Goal: Find specific page/section: Find specific page/section

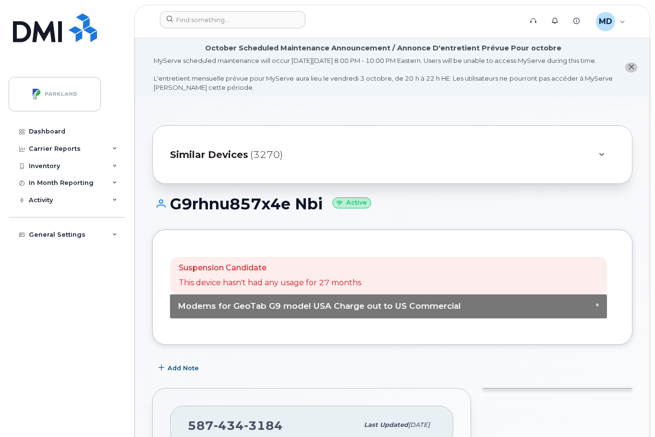
scroll to position [609, 0]
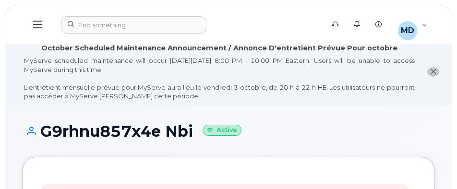
click at [338, 36] on header "Support Alerts Knowledge Base MD Martina Davidson Read Only English Français Ad…" at bounding box center [228, 25] width 447 height 40
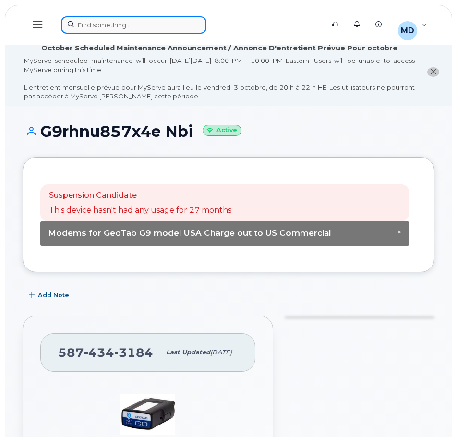
click at [131, 30] on div at bounding box center [189, 24] width 257 height 17
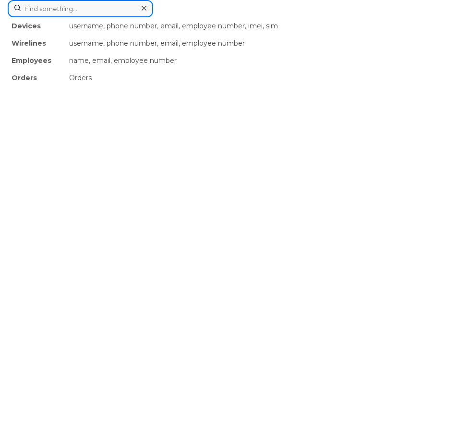
paste input "403-466-8619"
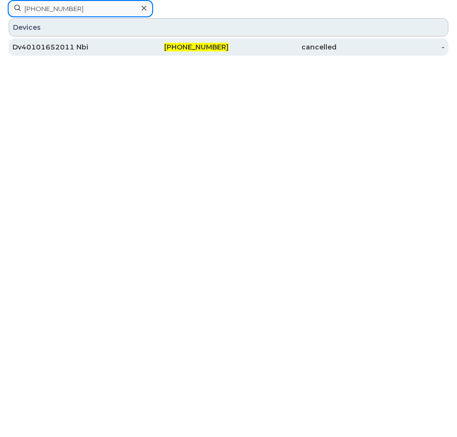
type input "403-466-8619"
click at [207, 47] on span "403-466-8619" at bounding box center [196, 47] width 64 height 9
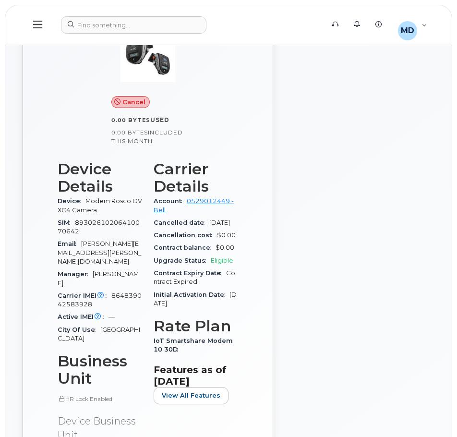
scroll to position [336, 0]
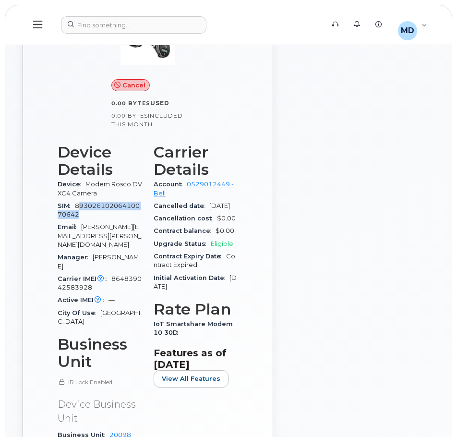
drag, startPoint x: 81, startPoint y: 224, endPoint x: 79, endPoint y: 215, distance: 9.0
click at [79, 215] on div "SIM 89302610206410070642" at bounding box center [100, 211] width 84 height 22
drag, startPoint x: 75, startPoint y: 215, endPoint x: 83, endPoint y: 223, distance: 10.9
click at [83, 221] on div "SIM 89302610206410070642" at bounding box center [100, 211] width 84 height 22
copy span "89302610206410070642"
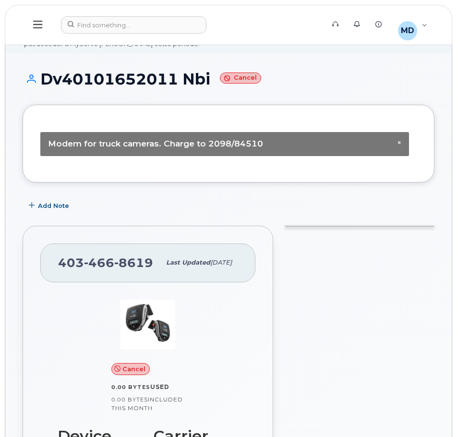
scroll to position [48, 0]
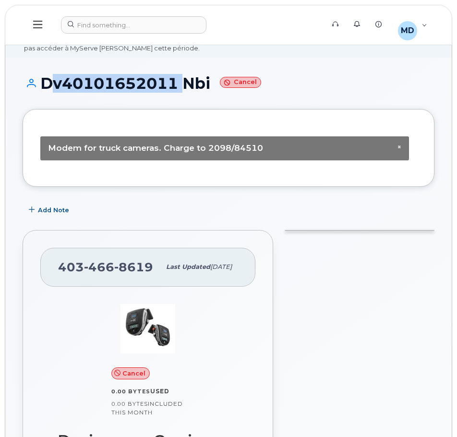
drag, startPoint x: 179, startPoint y: 81, endPoint x: 42, endPoint y: 79, distance: 136.8
click at [42, 79] on h1 "Dv40101652011 Nbi Cancel" at bounding box center [229, 83] width 412 height 17
copy h1 "Dv40101652011"
drag, startPoint x: 131, startPoint y: 8, endPoint x: 134, endPoint y: 24, distance: 16.2
click at [131, 8] on header "Support Alerts Knowledge Base MD [PERSON_NAME] Read Only English Français Adjus…" at bounding box center [228, 25] width 447 height 40
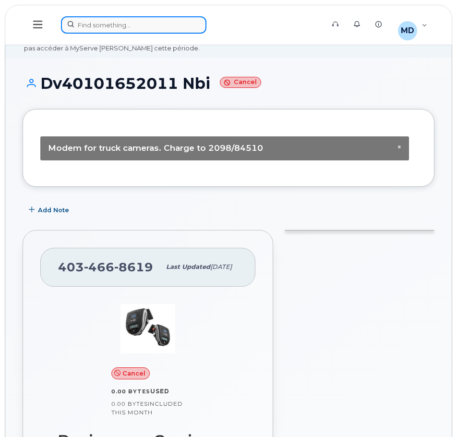
click at [133, 25] on div at bounding box center [189, 24] width 257 height 17
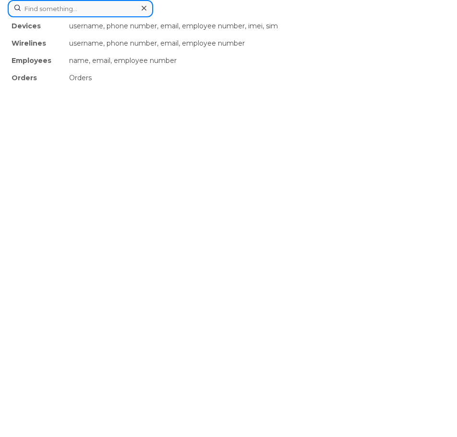
paste input "403-464-8631"
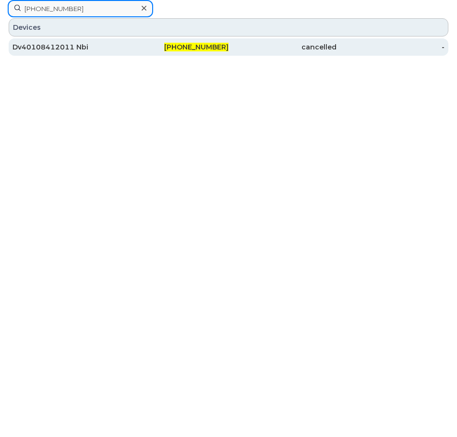
type input "403-464-8631"
click at [52, 48] on div "Dv40108412011 Nbi" at bounding box center [66, 47] width 108 height 10
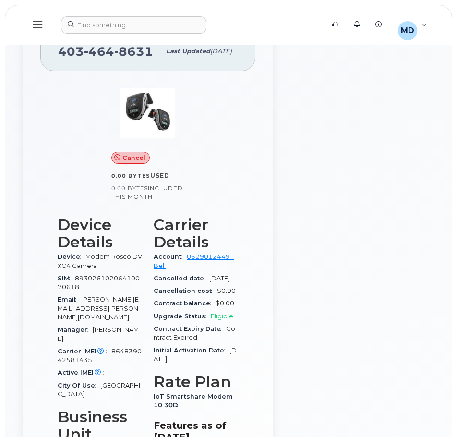
scroll to position [288, 0]
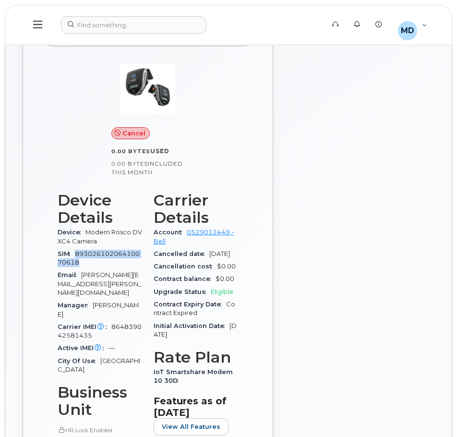
click at [76, 264] on div "SIM [TECHNICAL_ID]" at bounding box center [100, 259] width 84 height 22
copy span "89302610206410070618"
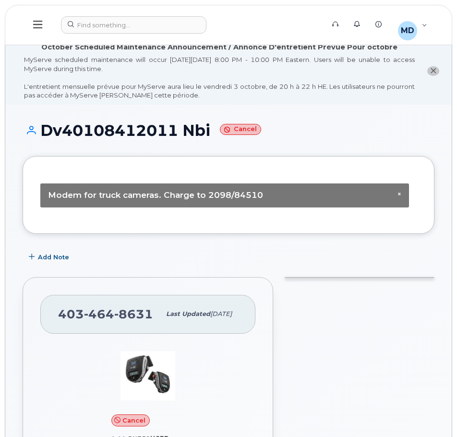
scroll to position [0, 0]
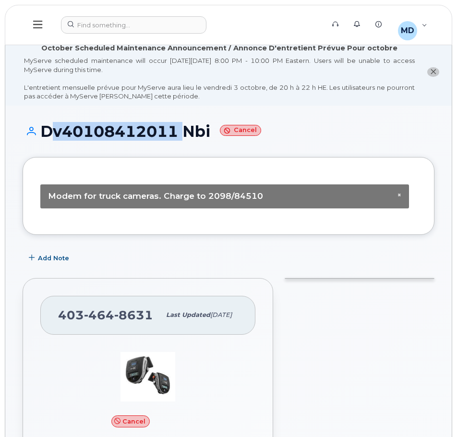
drag, startPoint x: 180, startPoint y: 130, endPoint x: 44, endPoint y: 126, distance: 135.8
click at [44, 126] on h1 "Dv40108412011 Nbi Cancel" at bounding box center [229, 131] width 412 height 17
copy h1 "Dv40108412011"
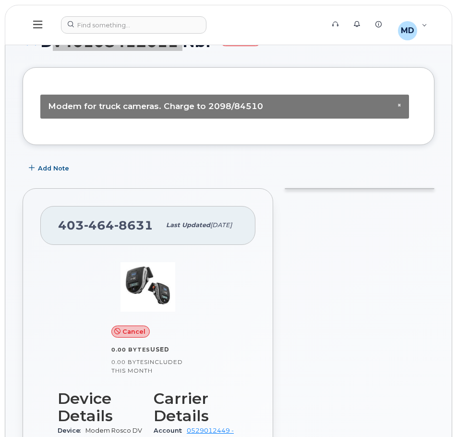
scroll to position [192, 0]
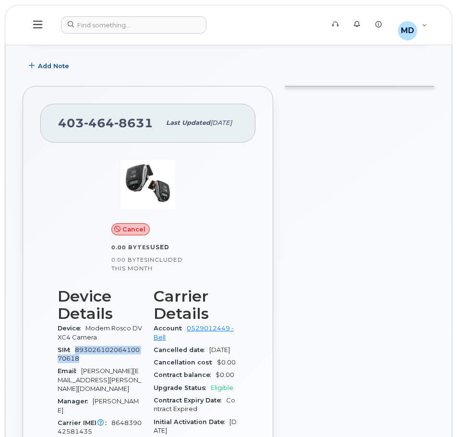
drag, startPoint x: 78, startPoint y: 367, endPoint x: 77, endPoint y: 359, distance: 7.7
click at [77, 359] on span "89302610206410070618" at bounding box center [99, 354] width 82 height 16
copy span "89302610206410070618"
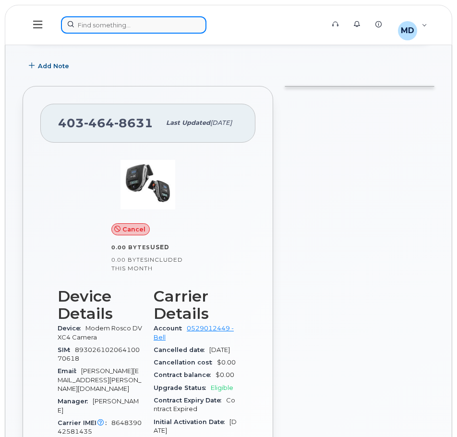
click at [120, 28] on div at bounding box center [189, 24] width 257 height 17
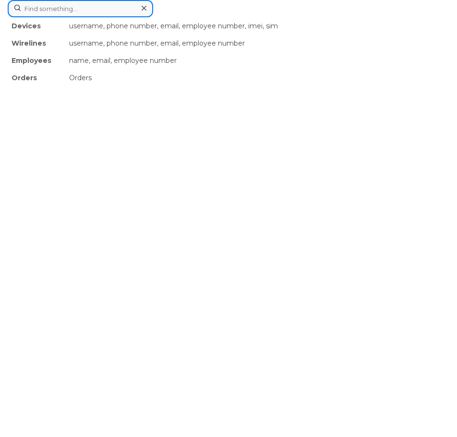
paste input "519-580-3495"
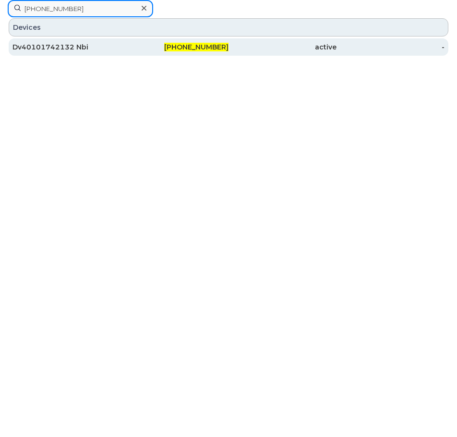
type input "519-580-3495"
click at [60, 46] on div "Dv40101742132 Nbi" at bounding box center [66, 47] width 108 height 10
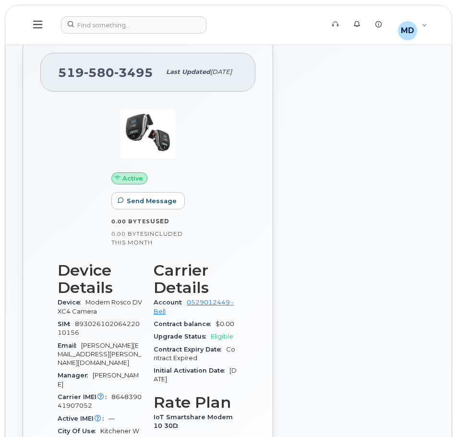
scroll to position [384, 0]
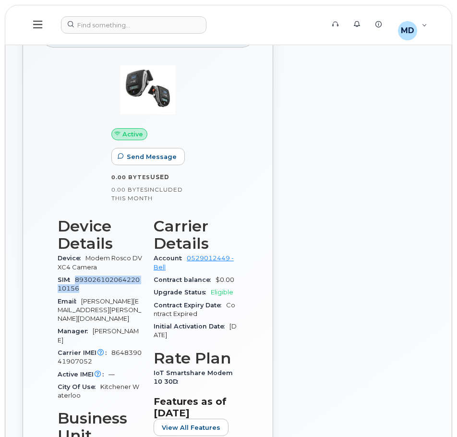
drag, startPoint x: 80, startPoint y: 296, endPoint x: 78, endPoint y: 289, distance: 7.1
click at [78, 289] on div "SIM [TECHNICAL_ID]" at bounding box center [100, 285] width 84 height 22
copy span "89302610206422010156"
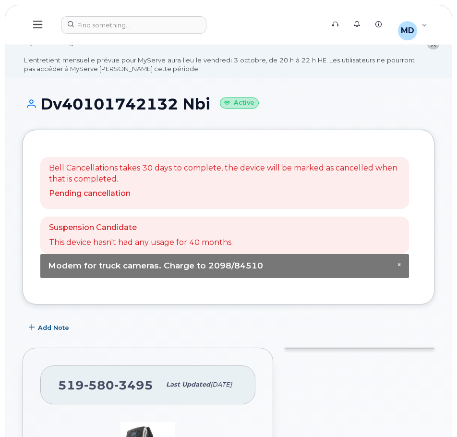
scroll to position [0, 0]
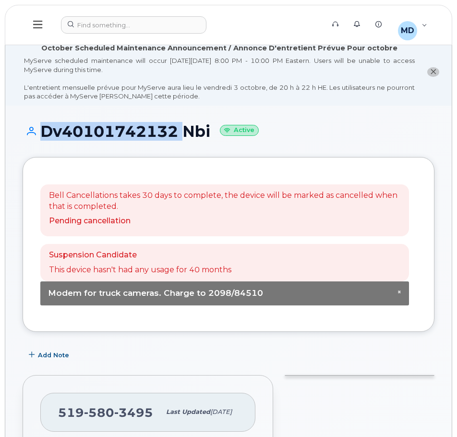
drag, startPoint x: 179, startPoint y: 130, endPoint x: -51, endPoint y: 136, distance: 230.4
copy h1 "Dv40101742132"
click at [117, 29] on div at bounding box center [189, 24] width 257 height 17
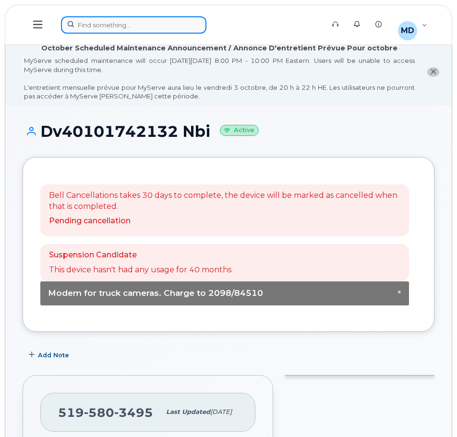
paste input "[PHONE_NUMBER]"
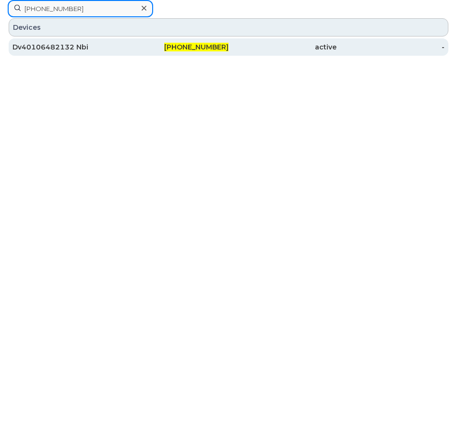
type input "[PHONE_NUMBER]"
click at [60, 39] on div "Dv40106482132 Nbi" at bounding box center [66, 46] width 108 height 17
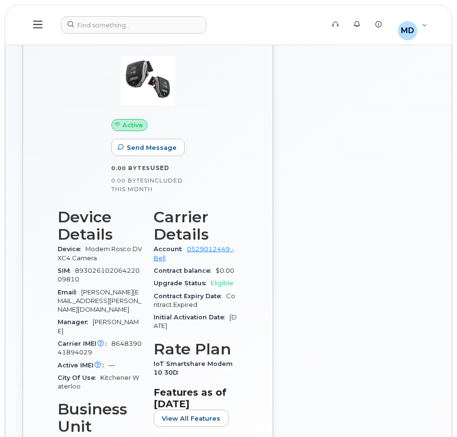
scroll to position [432, 0]
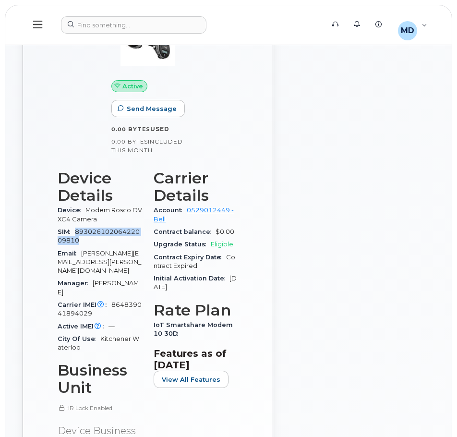
drag, startPoint x: 79, startPoint y: 250, endPoint x: 74, endPoint y: 243, distance: 9.1
click at [74, 243] on div "SIM 89302610206422009810" at bounding box center [100, 237] width 84 height 22
copy span "89302610206422009810"
drag, startPoint x: 351, startPoint y: 150, endPoint x: 282, endPoint y: 84, distance: 95.7
click at [351, 148] on div at bounding box center [359, 253] width 161 height 633
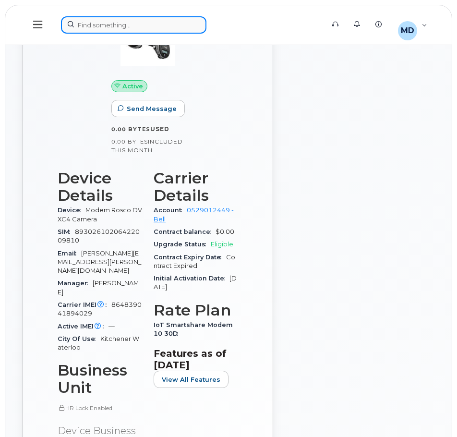
click at [128, 23] on div at bounding box center [189, 24] width 257 height 17
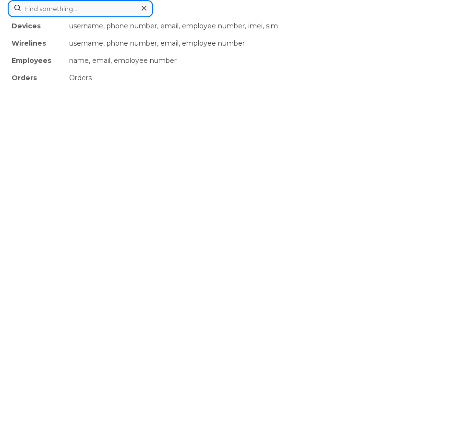
paste input "587-434-1265"
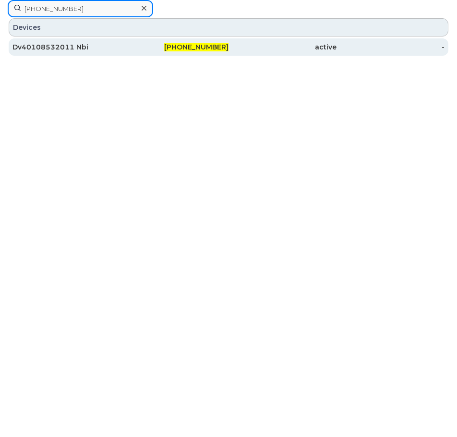
type input "587-434-1265"
click at [56, 50] on div "Dv40108532011 Nbi" at bounding box center [66, 47] width 108 height 10
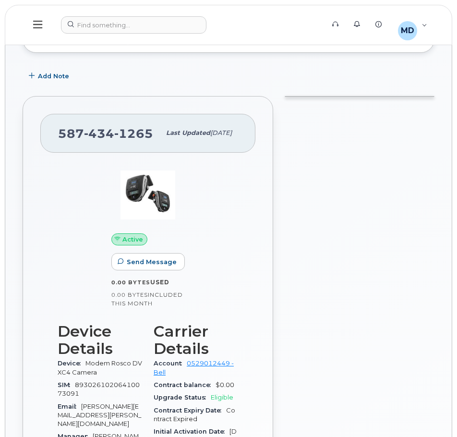
scroll to position [327, 0]
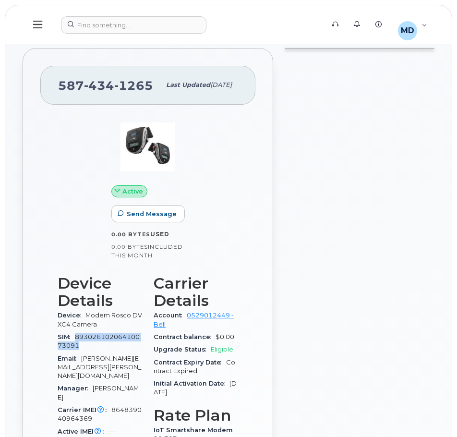
drag, startPoint x: 77, startPoint y: 355, endPoint x: 77, endPoint y: 345, distance: 10.1
click at [77, 345] on span "89302610206410073091" at bounding box center [99, 341] width 82 height 16
copy span "89302610206410073091"
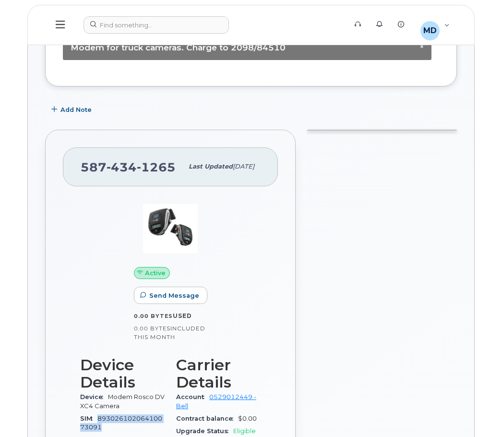
scroll to position [408, 0]
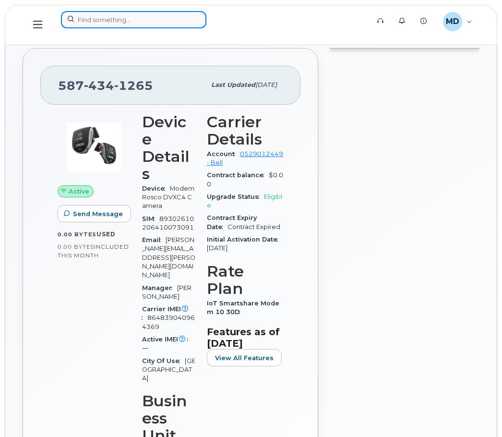
click at [119, 24] on input at bounding box center [133, 19] width 145 height 17
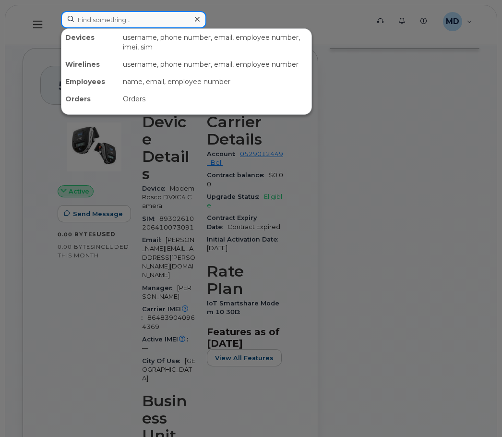
paste input "587-832-6058"
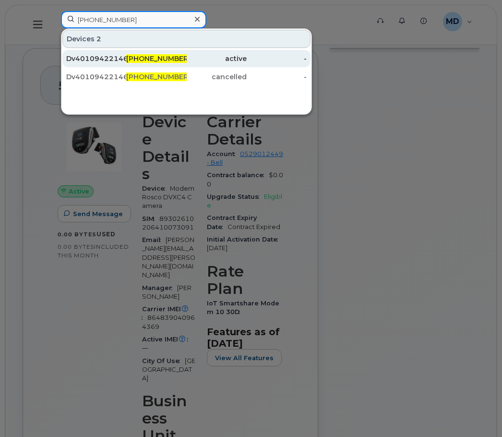
type input "587-832-6058"
click at [120, 60] on div "Dv40109422146 Nbi" at bounding box center [96, 59] width 60 height 10
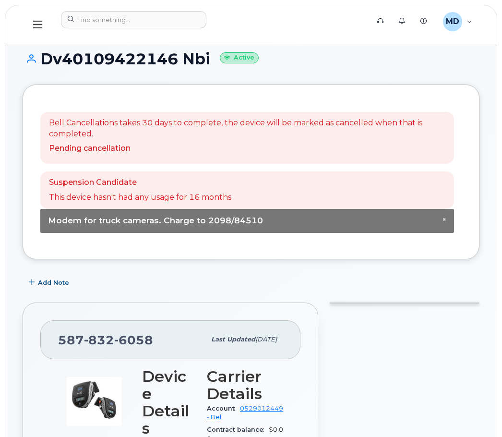
scroll to position [336, 0]
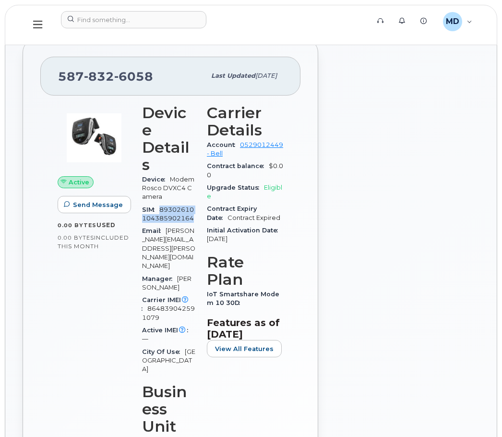
drag, startPoint x: 190, startPoint y: 185, endPoint x: 161, endPoint y: 176, distance: 30.1
click at [161, 203] on div "SIM 89302610104385902164" at bounding box center [168, 214] width 53 height 22
copy span "89302610104385902164"
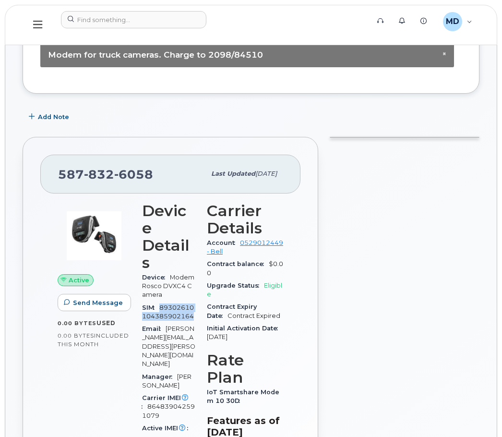
scroll to position [96, 0]
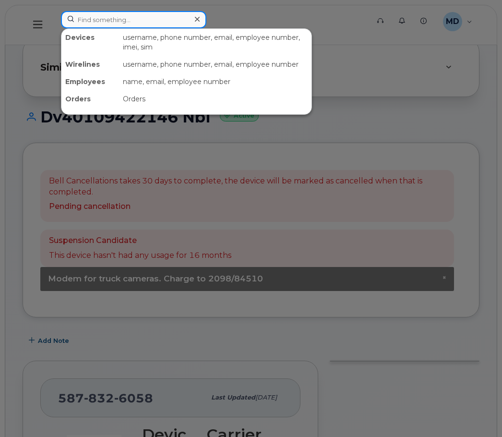
click at [139, 14] on input at bounding box center [133, 19] width 145 height 17
paste input "403-404-7513"
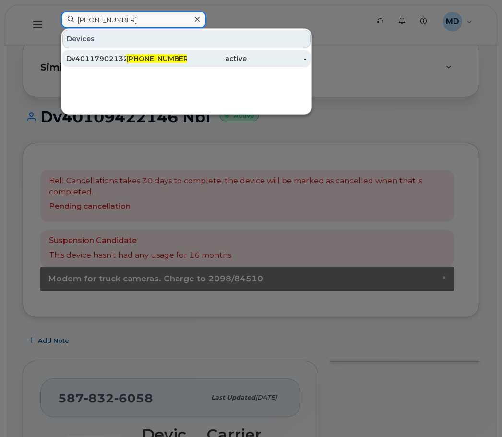
type input "403-404-7513"
click at [147, 59] on span "403-404-7513" at bounding box center [158, 58] width 64 height 9
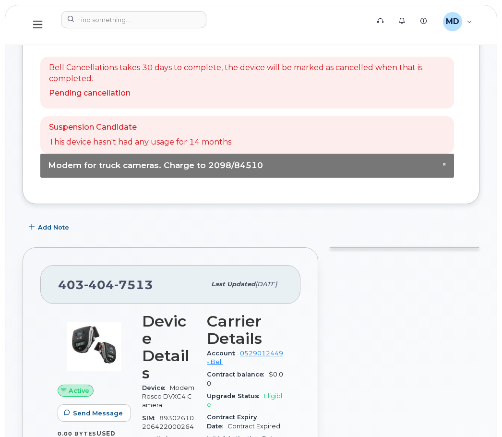
scroll to position [336, 0]
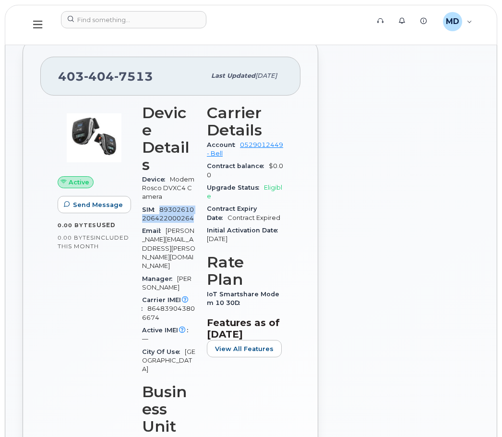
drag, startPoint x: 189, startPoint y: 183, endPoint x: 161, endPoint y: 175, distance: 29.3
click at [161, 206] on span "89302610206422000264" at bounding box center [168, 214] width 52 height 16
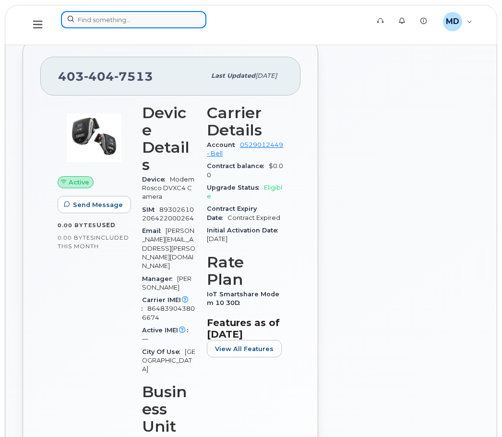
click at [151, 17] on input at bounding box center [133, 19] width 145 height 17
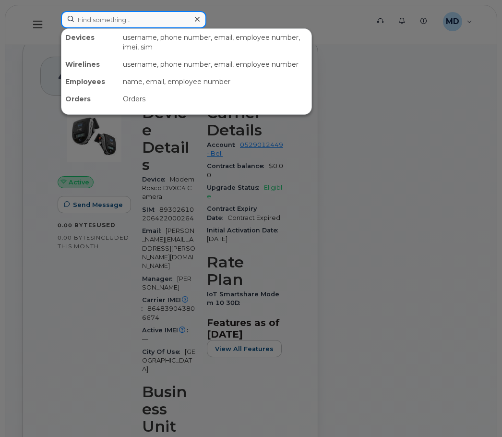
paste input "[PHONE_NUMBER]"
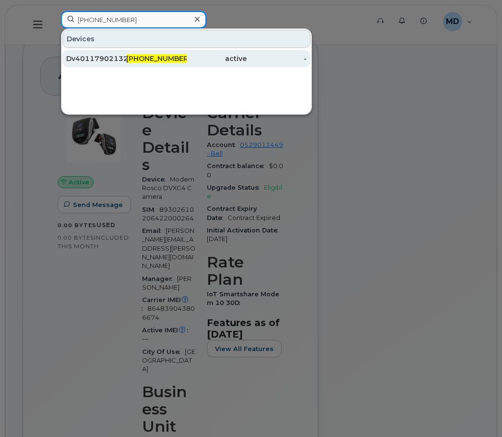
type input "[PHONE_NUMBER]"
click at [111, 59] on div "Dv40117902132 Nbi" at bounding box center [96, 59] width 60 height 10
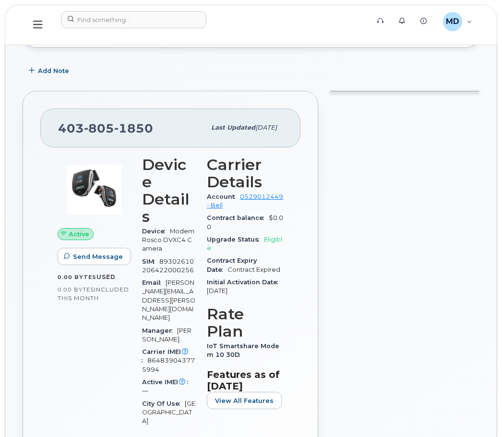
scroll to position [336, 0]
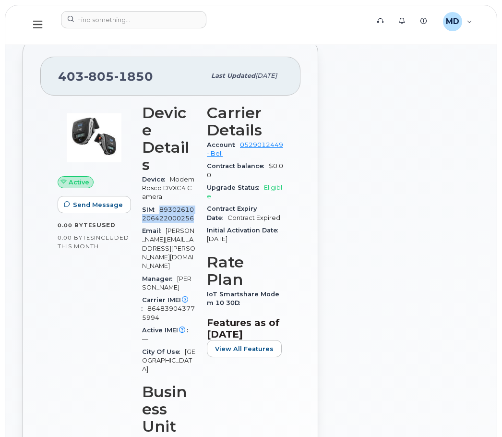
drag, startPoint x: 189, startPoint y: 185, endPoint x: 160, endPoint y: 178, distance: 29.3
click at [160, 203] on div "SIM 89302610206422000256" at bounding box center [168, 214] width 53 height 22
copy span "89302610206422000256"
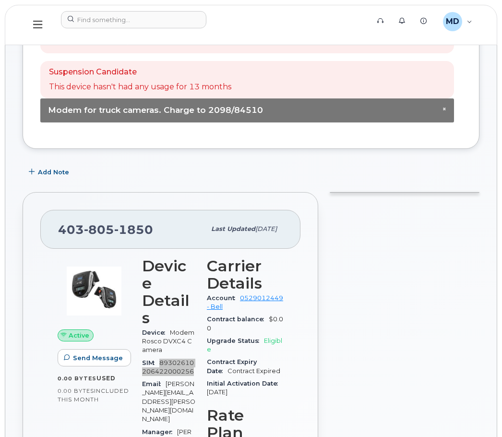
scroll to position [0, 0]
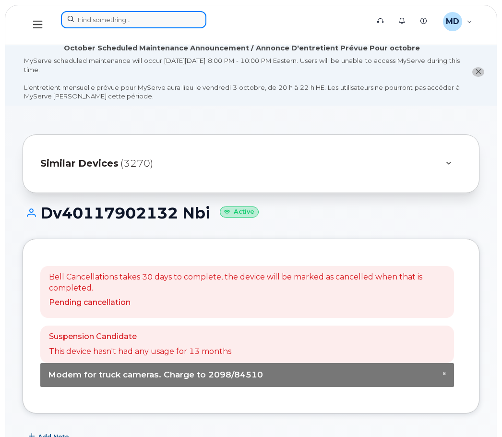
click at [132, 24] on input at bounding box center [133, 19] width 145 height 17
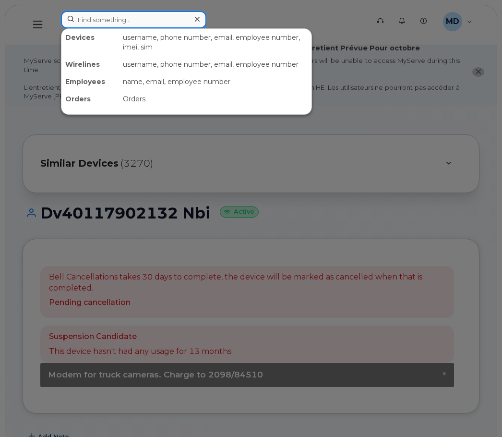
paste input "89302610206410073406"
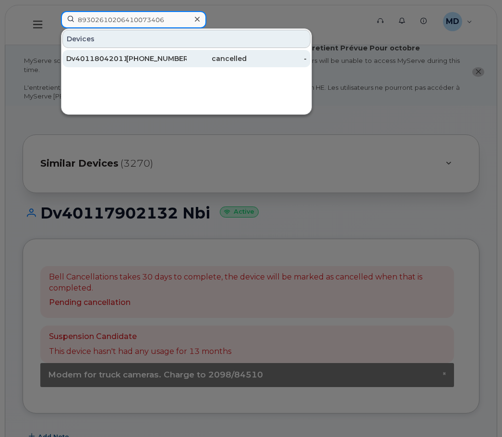
type input "89302610206410073406"
click at [128, 58] on div "403-923-2563" at bounding box center [156, 59] width 60 height 10
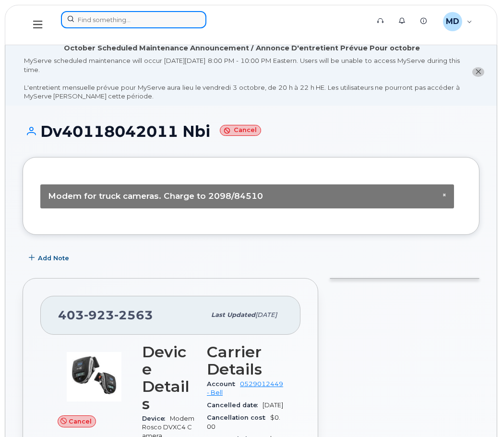
click at [120, 20] on input at bounding box center [133, 19] width 145 height 17
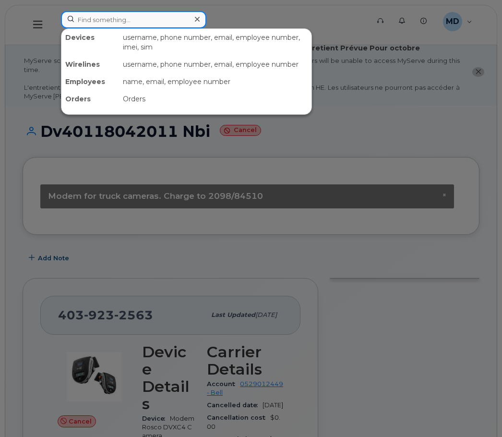
paste input "89302610206410073547"
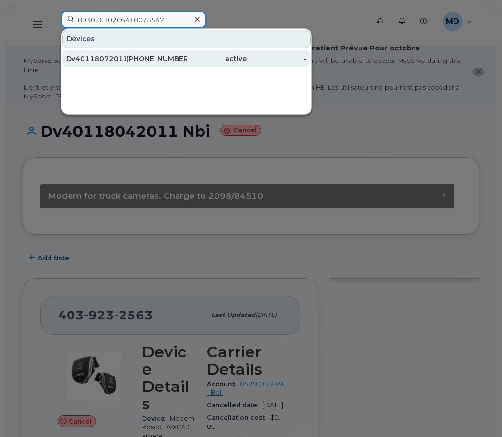
type input "89302610206410073547"
click at [108, 60] on div "Dv40118072011 Nbi" at bounding box center [96, 59] width 60 height 10
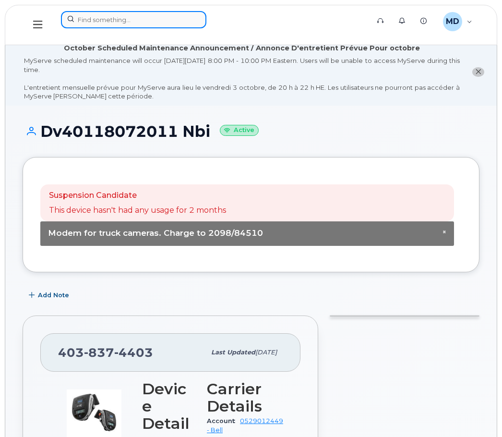
click at [95, 24] on input at bounding box center [133, 19] width 145 height 17
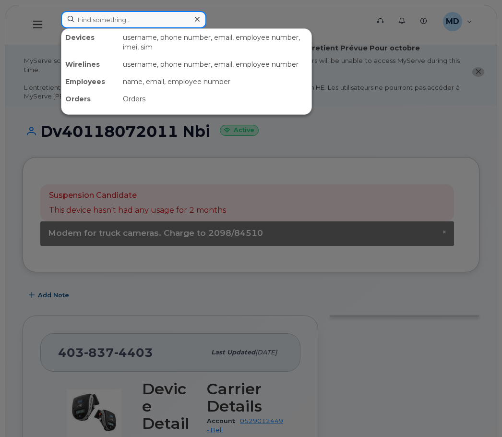
paste input "89302610206410074206"
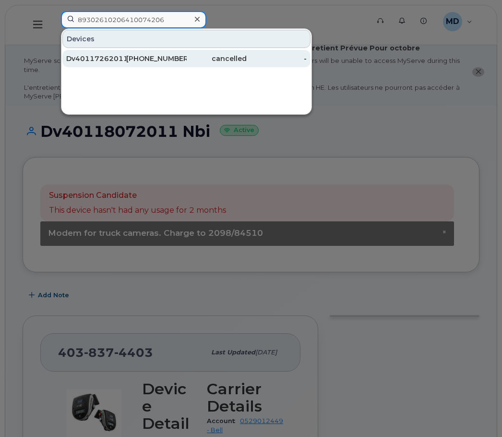
type input "89302610206410074206"
click at [168, 55] on div "403-354-1475" at bounding box center [156, 59] width 60 height 10
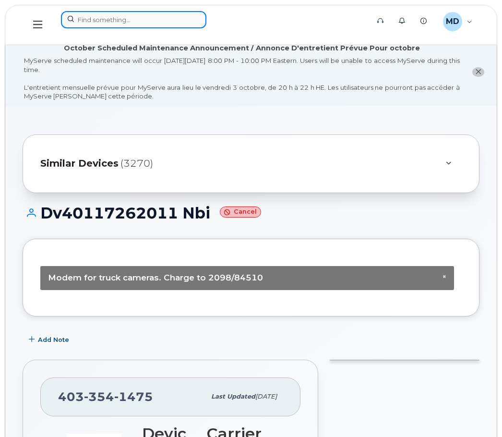
click at [125, 17] on input at bounding box center [133, 19] width 145 height 17
paste input "89302610206410073588"
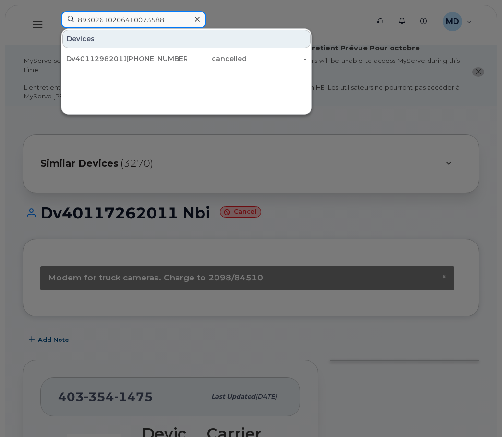
type input "89302610206410073588"
drag, startPoint x: 197, startPoint y: 17, endPoint x: 198, endPoint y: 5, distance: 12.0
click at [197, 17] on icon at bounding box center [197, 19] width 5 height 8
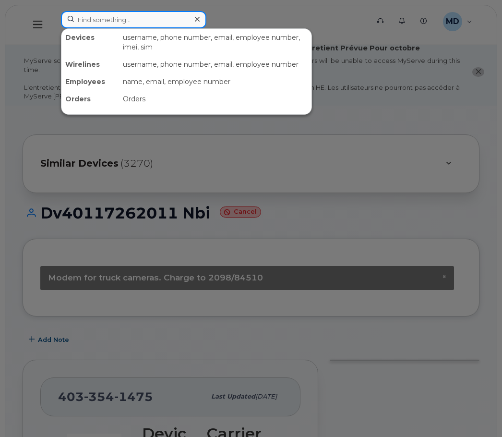
click at [100, 26] on input at bounding box center [133, 19] width 145 height 17
paste input "89302610206410071780"
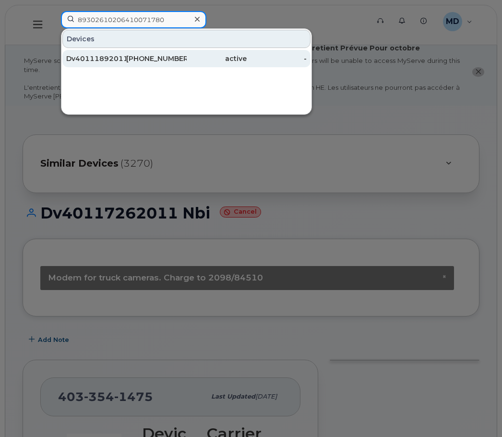
type input "89302610206410071780"
click at [118, 63] on div "Dv40111892011 Nbi" at bounding box center [96, 58] width 60 height 17
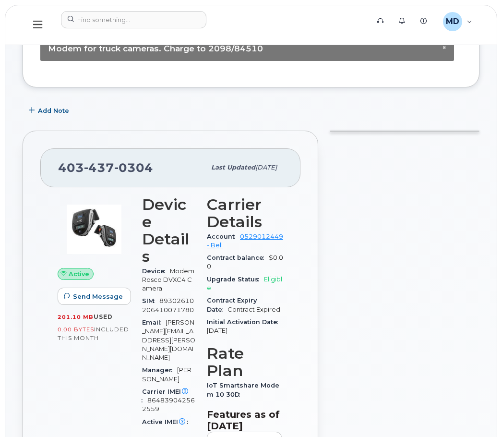
scroll to position [144, 0]
